Goal: Transaction & Acquisition: Obtain resource

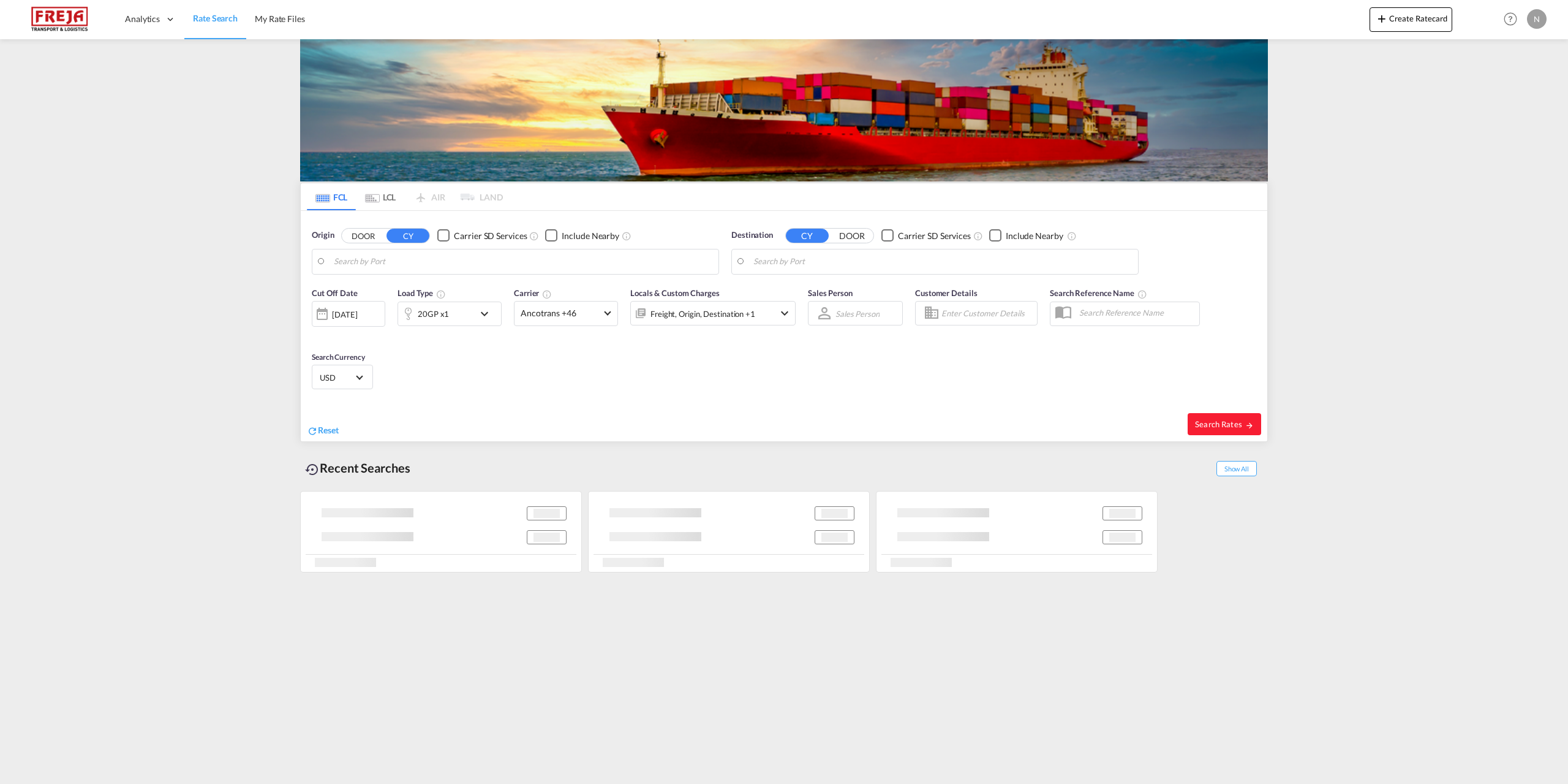
type input "[GEOGRAPHIC_DATA], DKFRC"
type input "Busan, KRPUS"
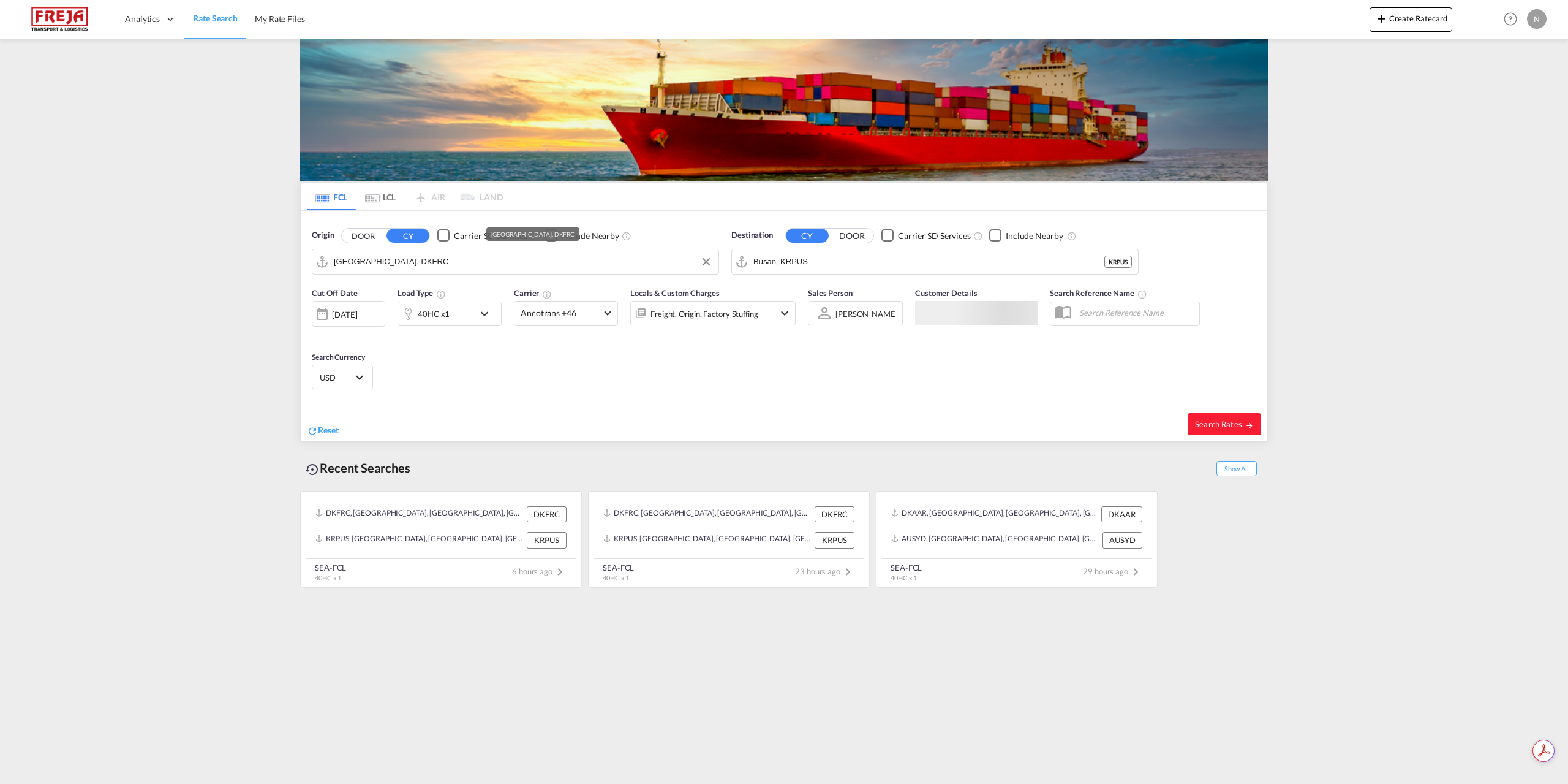
click at [416, 265] on input "[GEOGRAPHIC_DATA], DKFRC" at bounding box center [524, 261] width 379 height 19
click at [394, 288] on div "[GEOGRAPHIC_DATA] ([GEOGRAPHIC_DATA]) Denmark DKCPH" at bounding box center [428, 295] width 233 height 37
type input "[GEOGRAPHIC_DATA] ([GEOGRAPHIC_DATA]), DKCPH"
click at [842, 267] on input "Busan, KRPUS" at bounding box center [943, 261] width 379 height 19
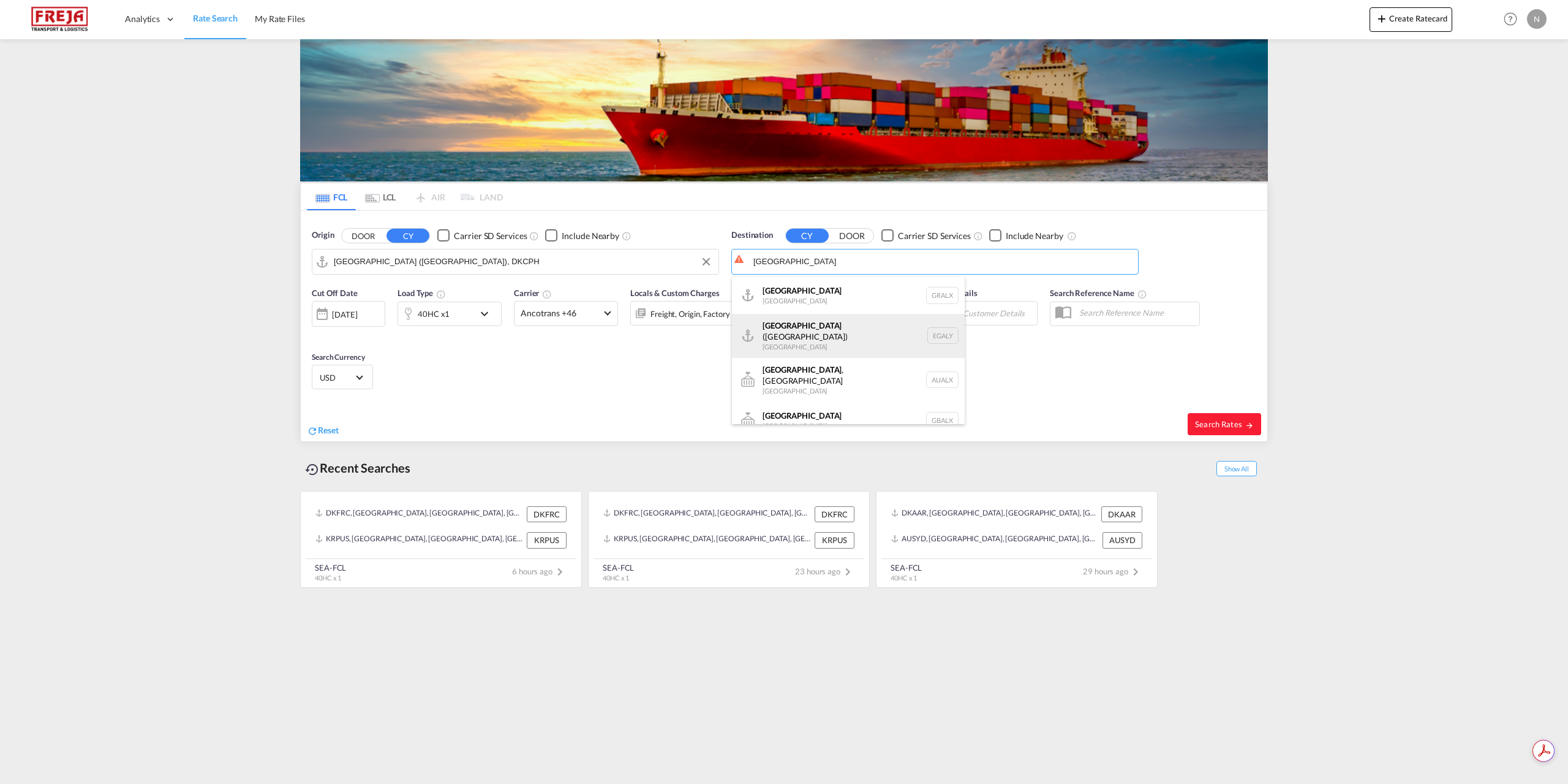
click at [861, 325] on div "Alexandria ([GEOGRAPHIC_DATA]) [GEOGRAPHIC_DATA] EGALY" at bounding box center [848, 335] width 233 height 44
type input "Alexandria ([GEOGRAPHIC_DATA]), EGALY"
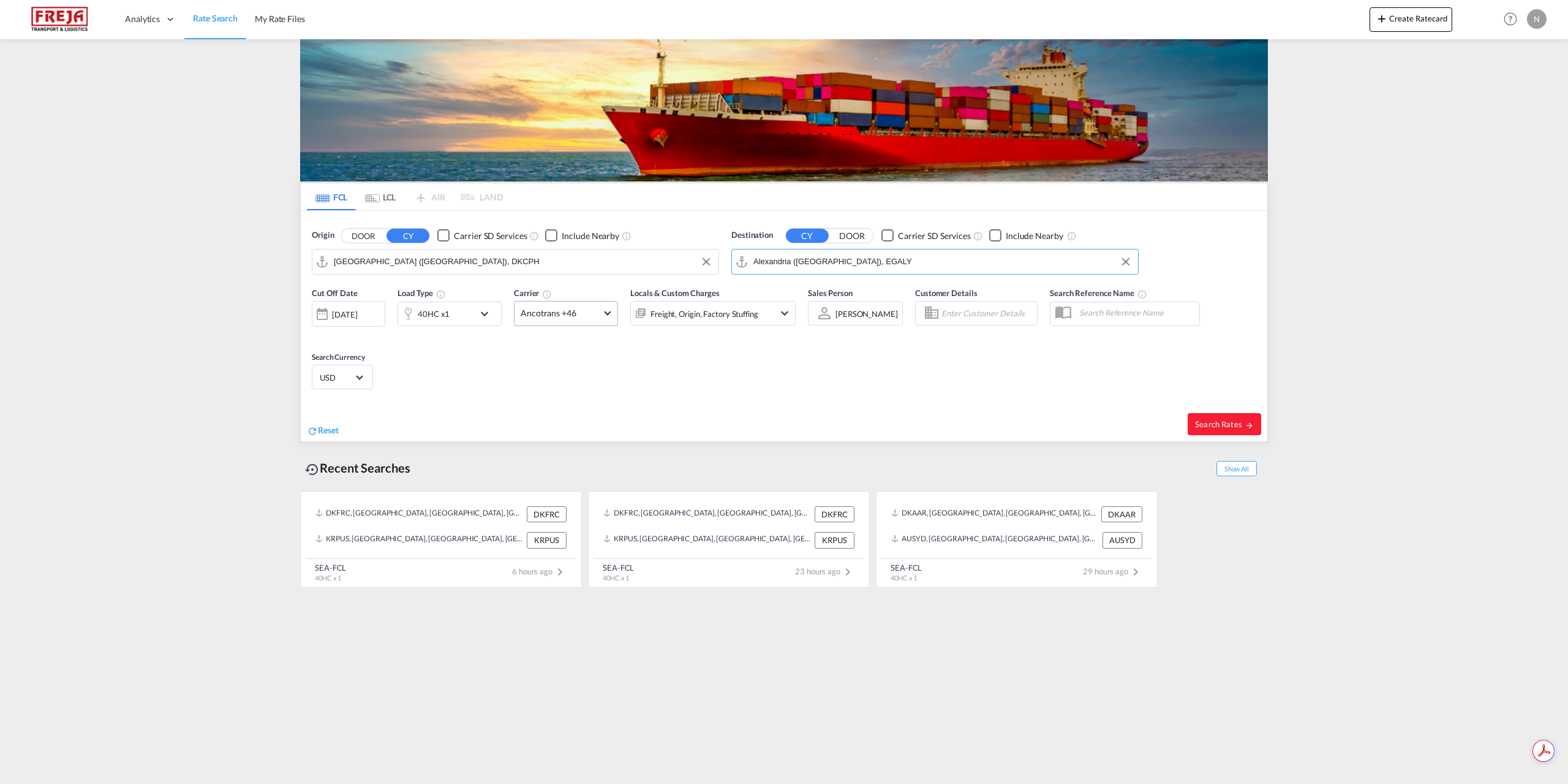
click at [600, 310] on md-select-value "Ancotrans +46" at bounding box center [566, 314] width 103 height 24
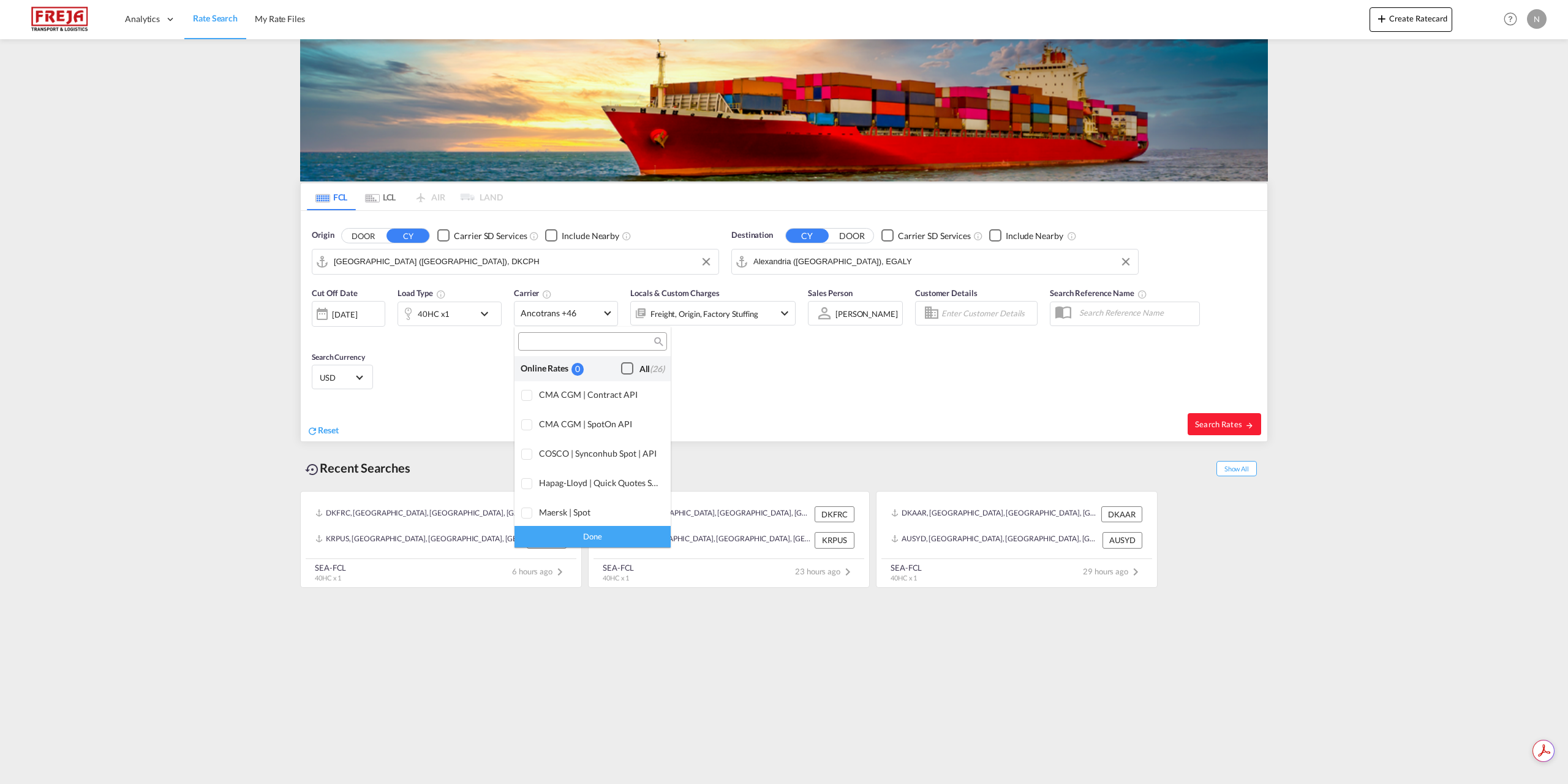
click at [625, 364] on div "Checkbox No Ink" at bounding box center [627, 368] width 12 height 12
click at [619, 534] on div "Done" at bounding box center [592, 537] width 156 height 22
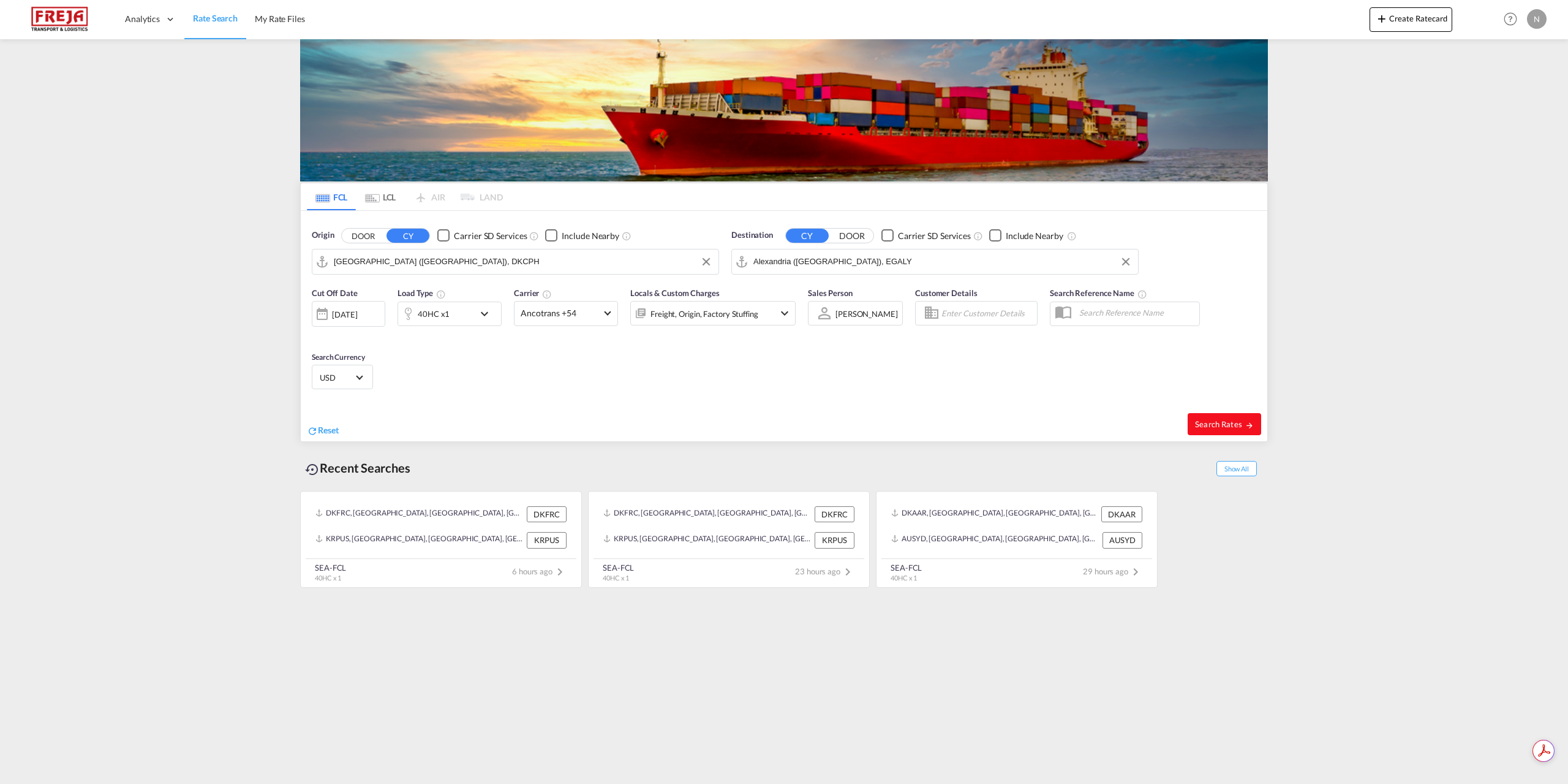
click at [1225, 422] on span "Search Rates" at bounding box center [1224, 424] width 59 height 10
type input "DKCPH to EGALY / [DATE]"
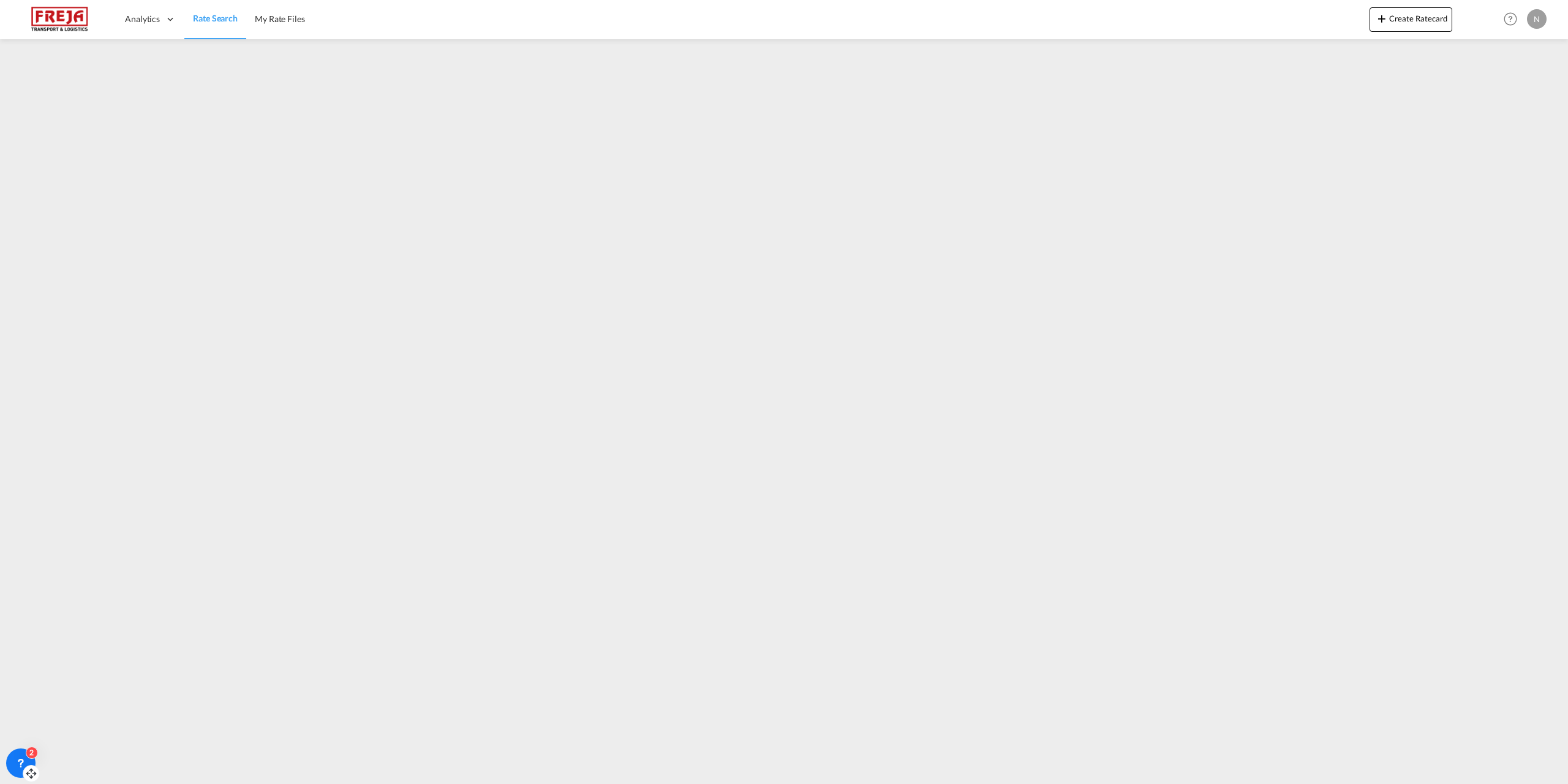
drag, startPoint x: 32, startPoint y: 535, endPoint x: 30, endPoint y: 777, distance: 242.0
click at [30, 777] on icon at bounding box center [31, 773] width 12 height 12
click at [28, 758] on div "2" at bounding box center [21, 763] width 30 height 30
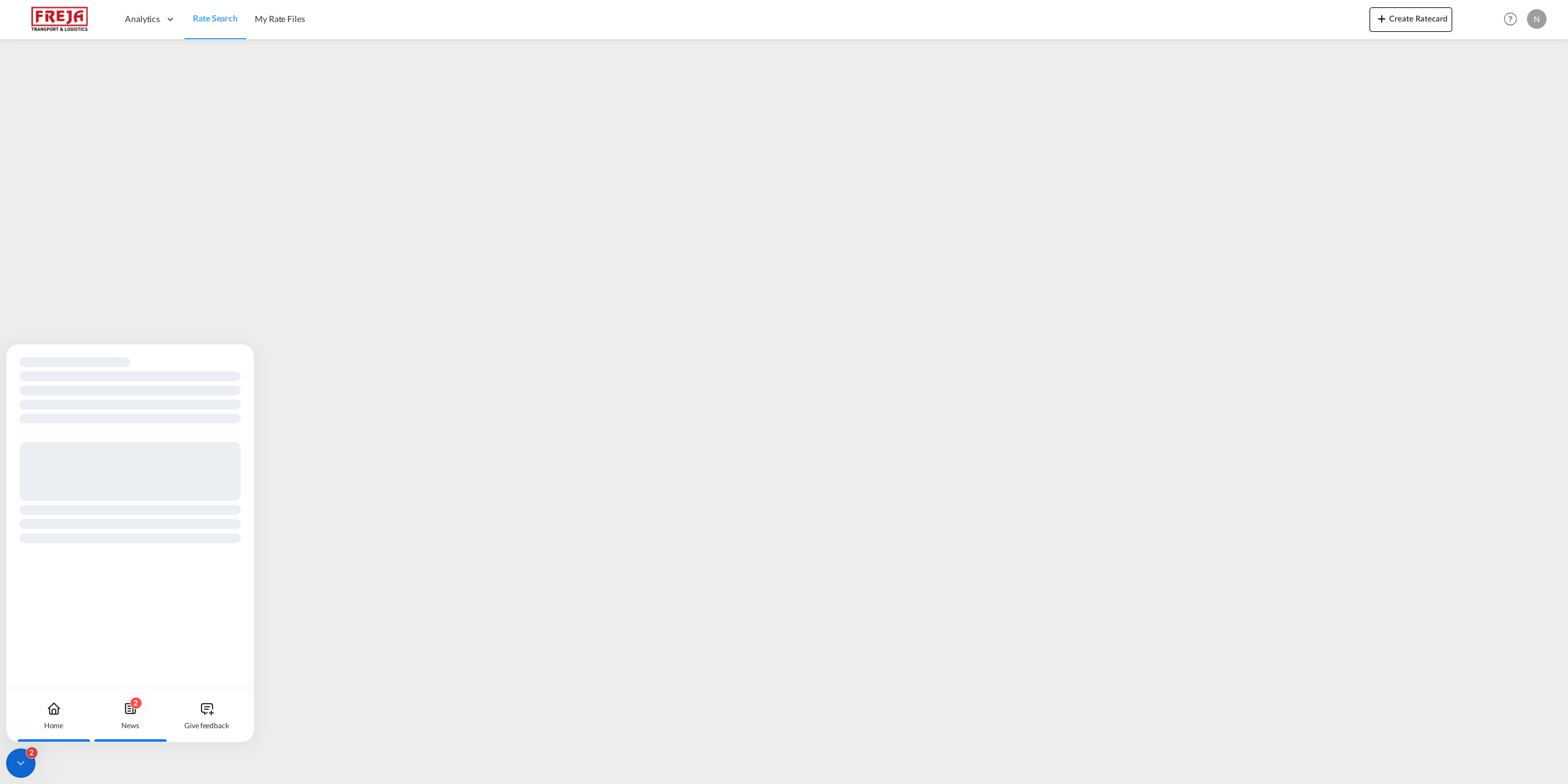
click at [140, 713] on div "2 News" at bounding box center [130, 716] width 68 height 54
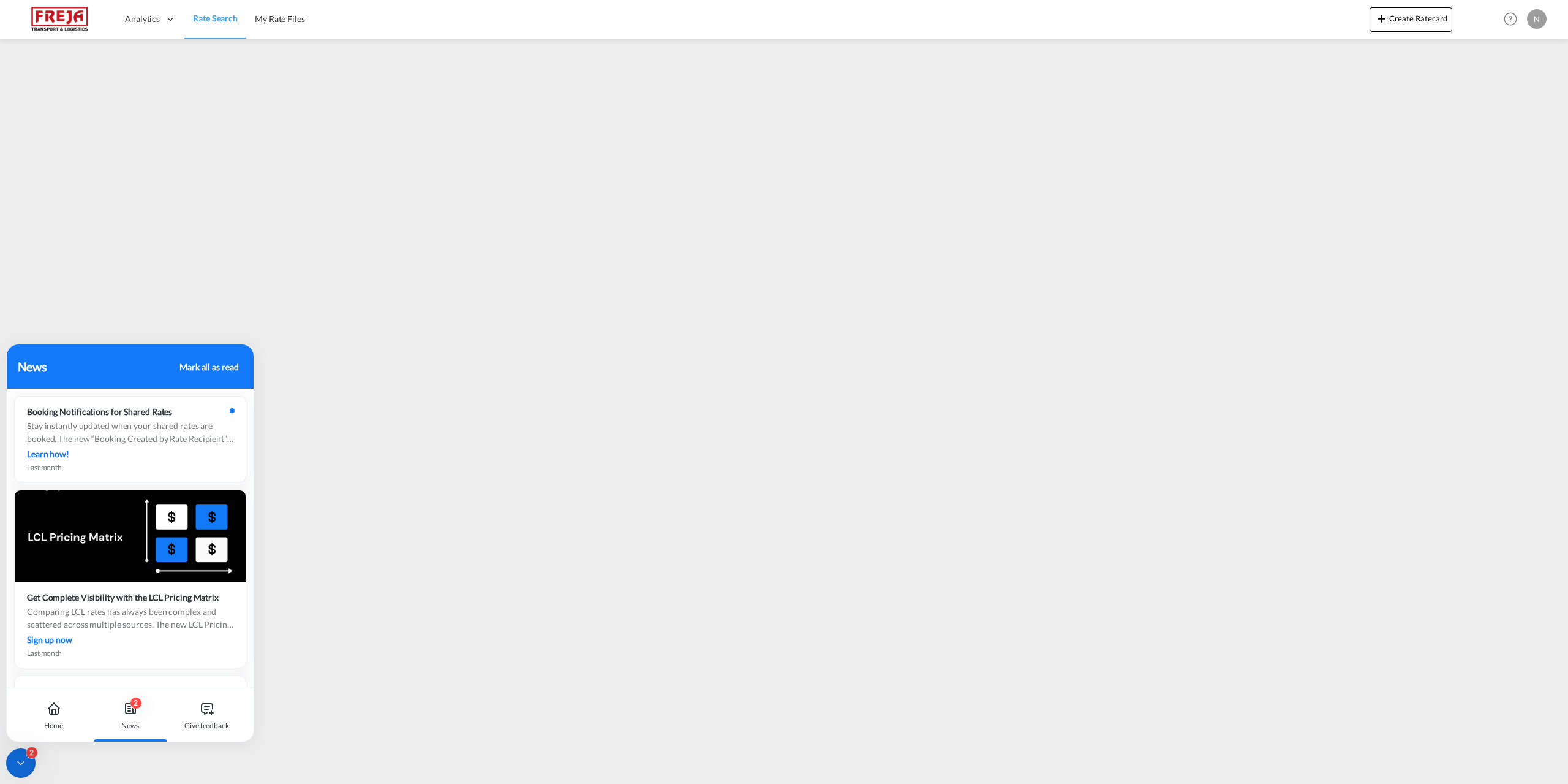
click at [218, 363] on div "Mark all as read" at bounding box center [208, 366] width 59 height 13
click at [20, 760] on icon at bounding box center [21, 763] width 12 height 12
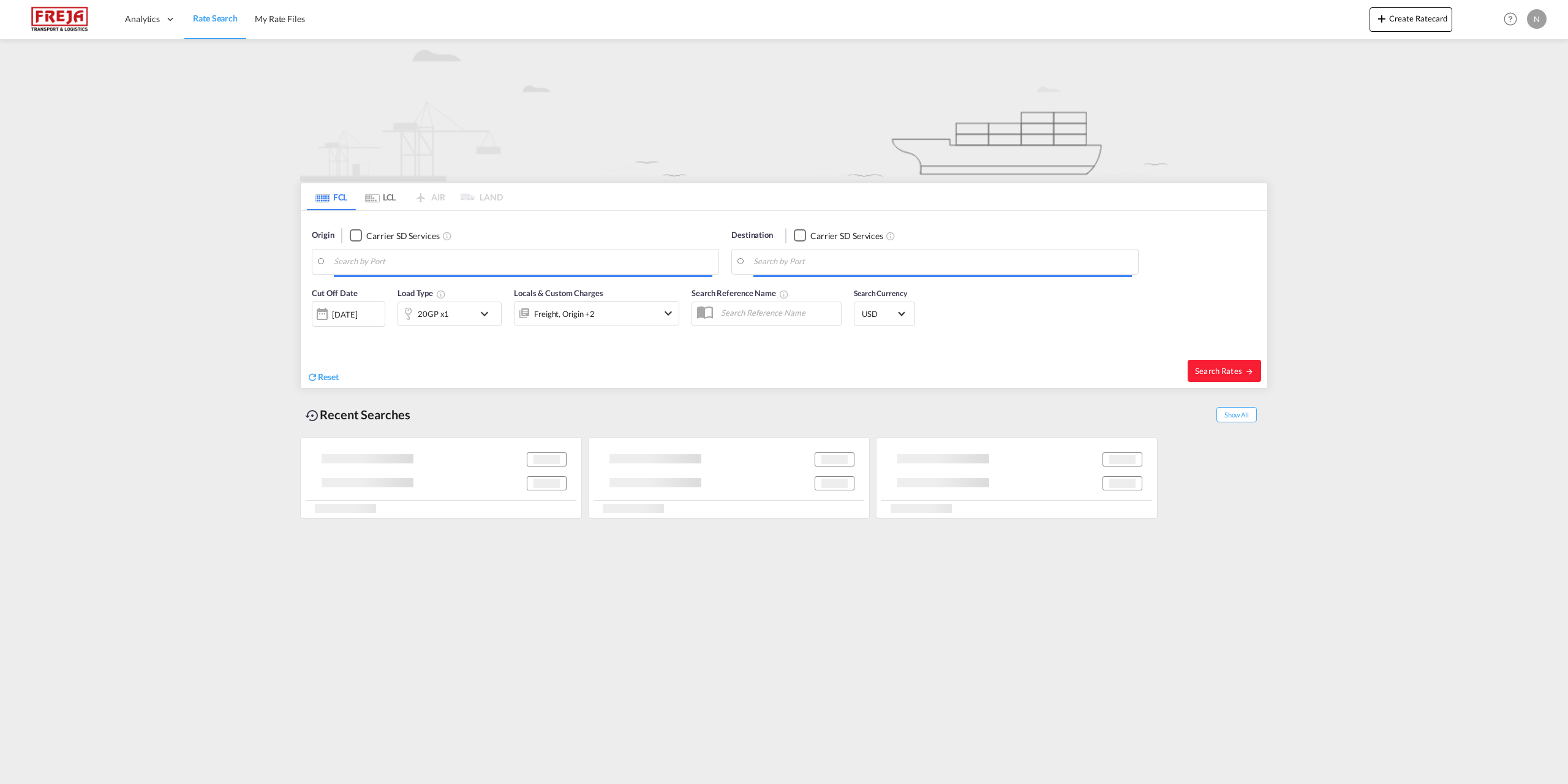
type input "[GEOGRAPHIC_DATA] ([GEOGRAPHIC_DATA]), DKCPH"
type input "Alexandria ([GEOGRAPHIC_DATA]), EGALY"
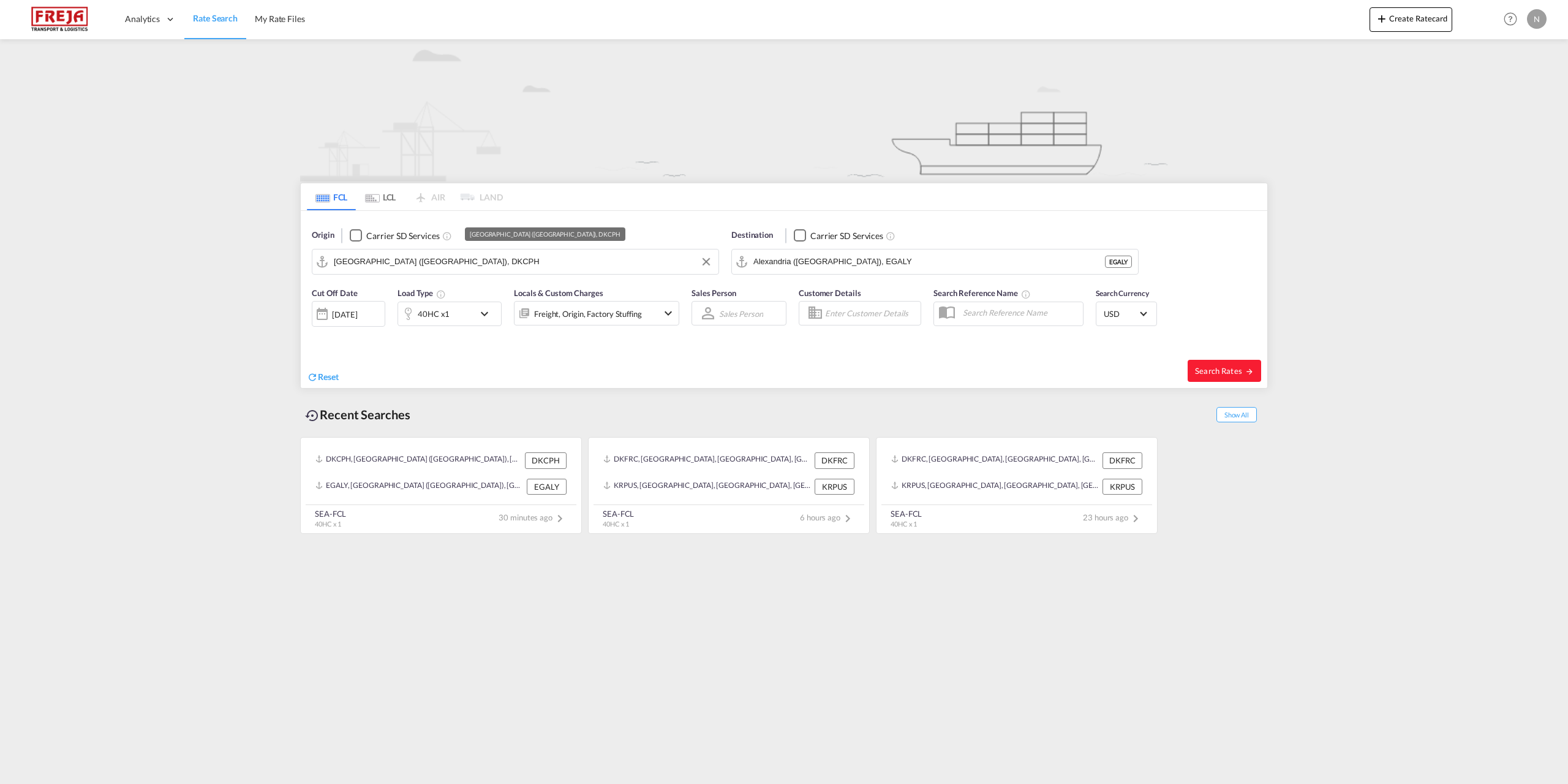
click at [485, 252] on input "[GEOGRAPHIC_DATA] ([GEOGRAPHIC_DATA]), DKCPH" at bounding box center [524, 261] width 379 height 19
click at [458, 286] on div "Fredericia Denmark DKFRC" at bounding box center [428, 295] width 233 height 37
type input "[GEOGRAPHIC_DATA], DKFRC"
click at [882, 259] on input "Alexandria ([GEOGRAPHIC_DATA]), EGALY" at bounding box center [943, 261] width 379 height 19
click at [852, 285] on div "Jawaharlal Nehru ( Nhava Sheva ) India INNSA" at bounding box center [848, 295] width 233 height 37
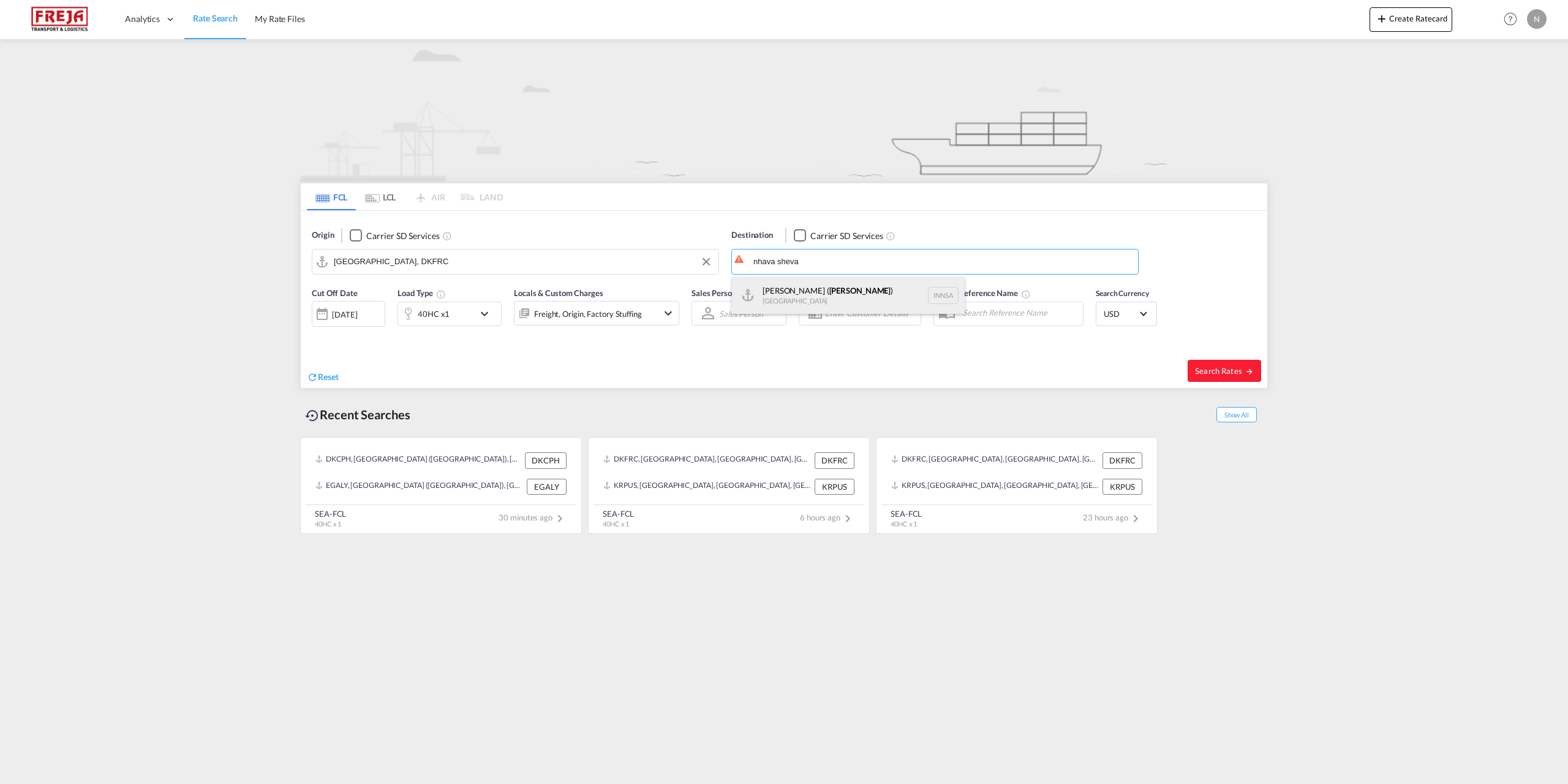
type input "Jawaharlal Nehru (Nhava Sheva), INNSA"
click at [474, 314] on div "40HC x1" at bounding box center [435, 314] width 76 height 25
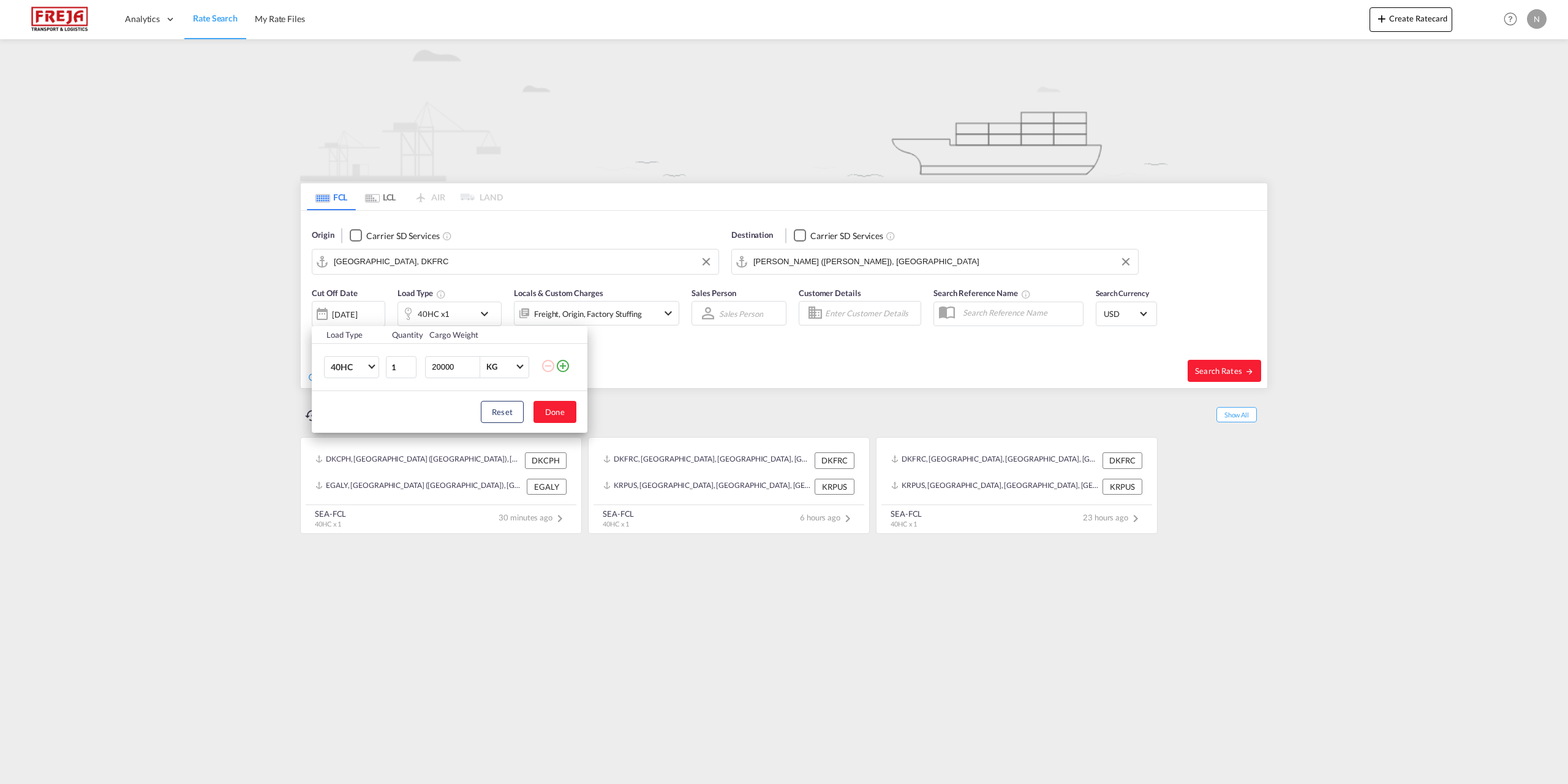
click at [561, 366] on md-icon "icon-plus-circle-outline" at bounding box center [562, 365] width 15 height 15
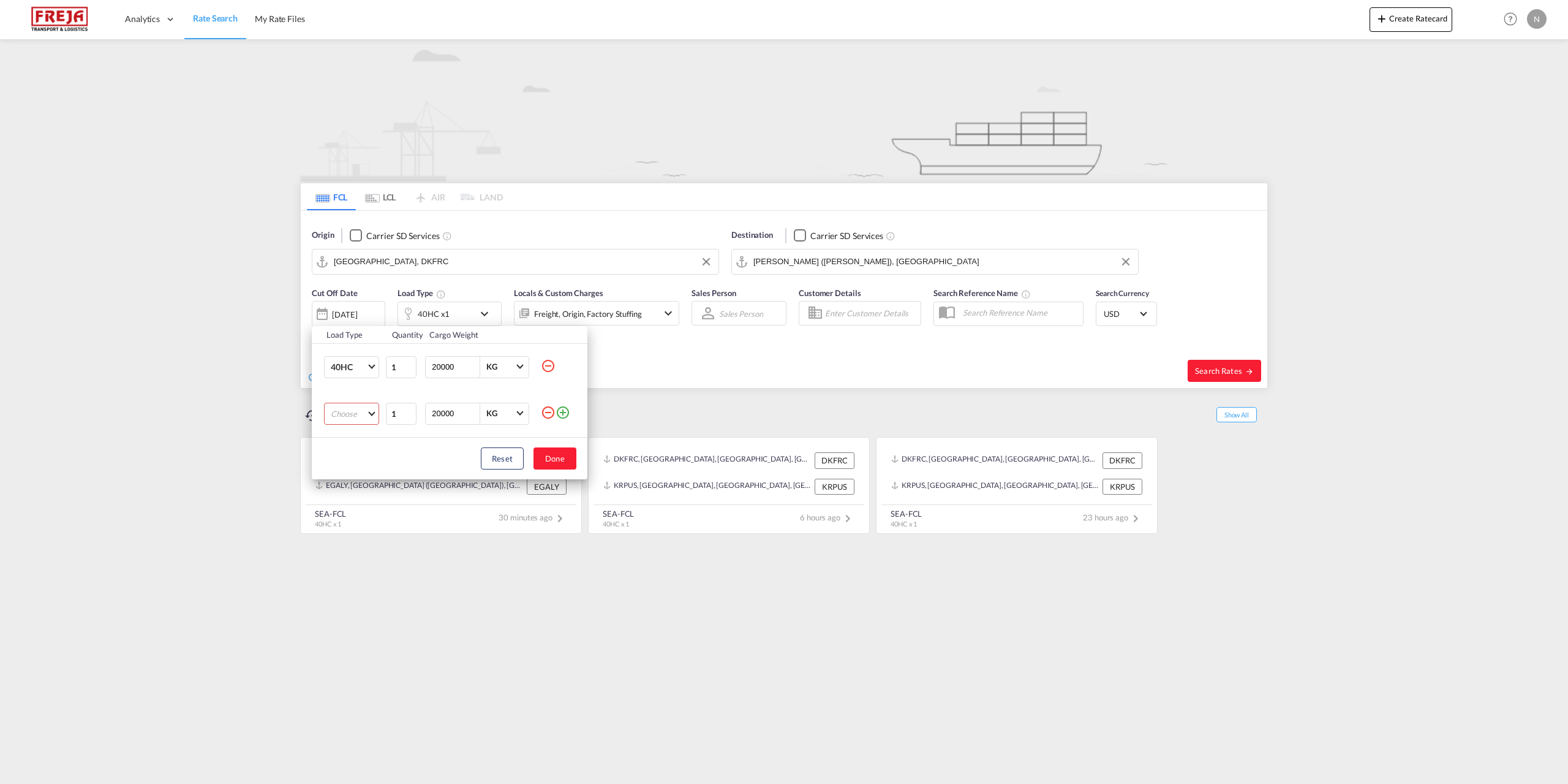
click at [348, 404] on md-select "Choose 20GP 40GP 40HC 45HC 20RE 40RE 40HR 20OT 40OT 20FR 40FR 40NR 20NR 45S 20T…" at bounding box center [352, 414] width 56 height 22
click at [353, 418] on md-option "20GP" at bounding box center [363, 414] width 83 height 30
click at [543, 468] on button "Done" at bounding box center [554, 458] width 43 height 22
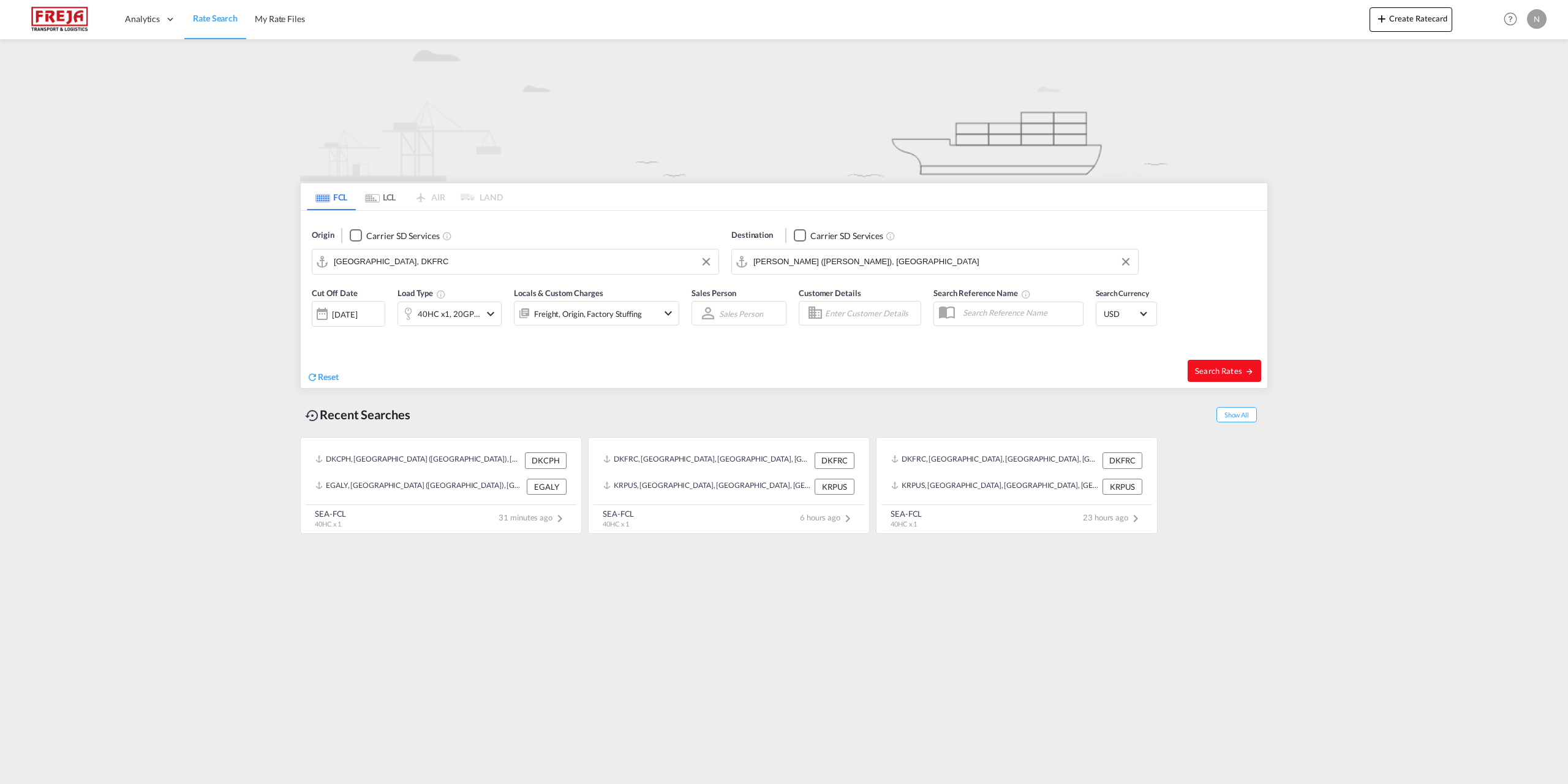
click at [1217, 374] on span "Search Rates" at bounding box center [1224, 371] width 59 height 10
type input "DKFRC to INNSA / 1 Oct 2025"
